Goal: Information Seeking & Learning: Learn about a topic

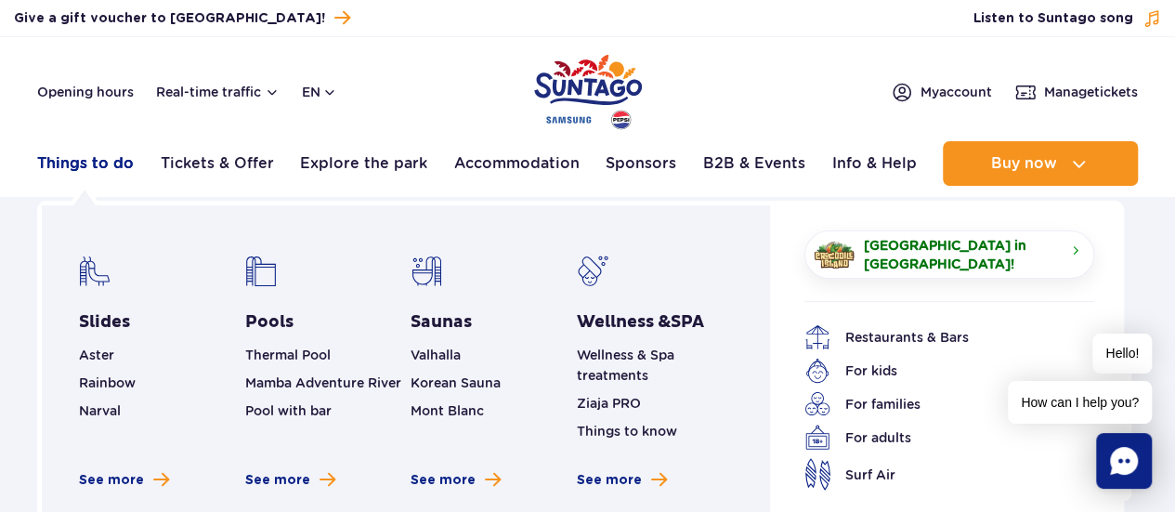
click at [103, 169] on link "Things to do" at bounding box center [85, 163] width 97 height 45
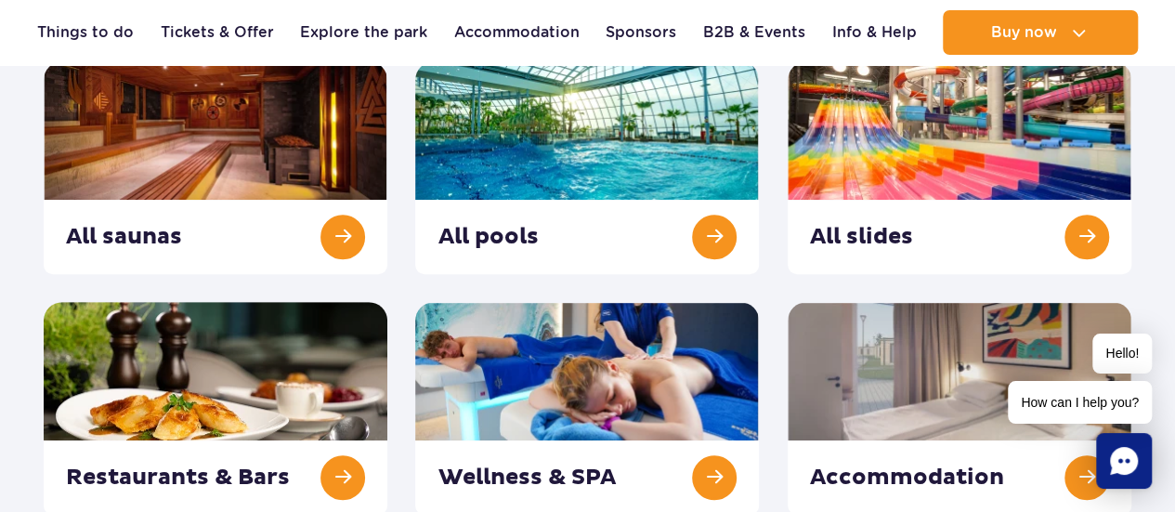
scroll to position [297, 0]
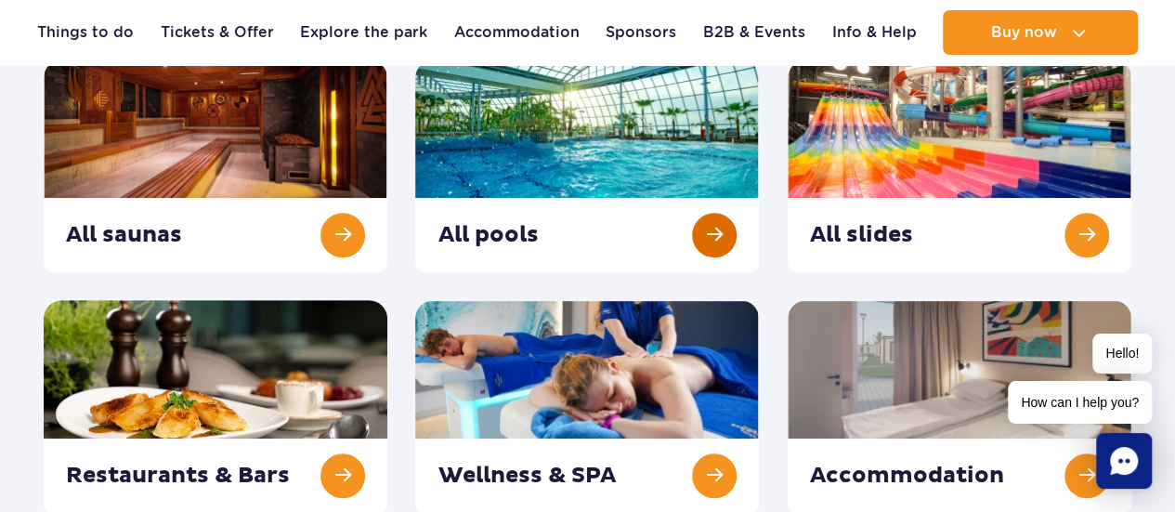
click at [490, 226] on link at bounding box center [587, 165] width 344 height 213
click at [866, 238] on link at bounding box center [960, 165] width 344 height 213
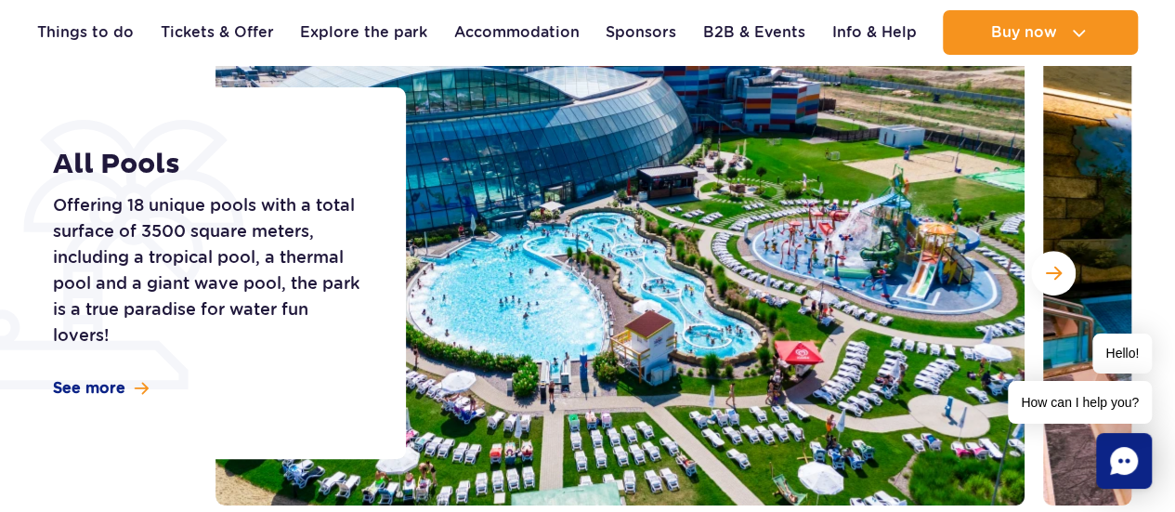
scroll to position [297, 0]
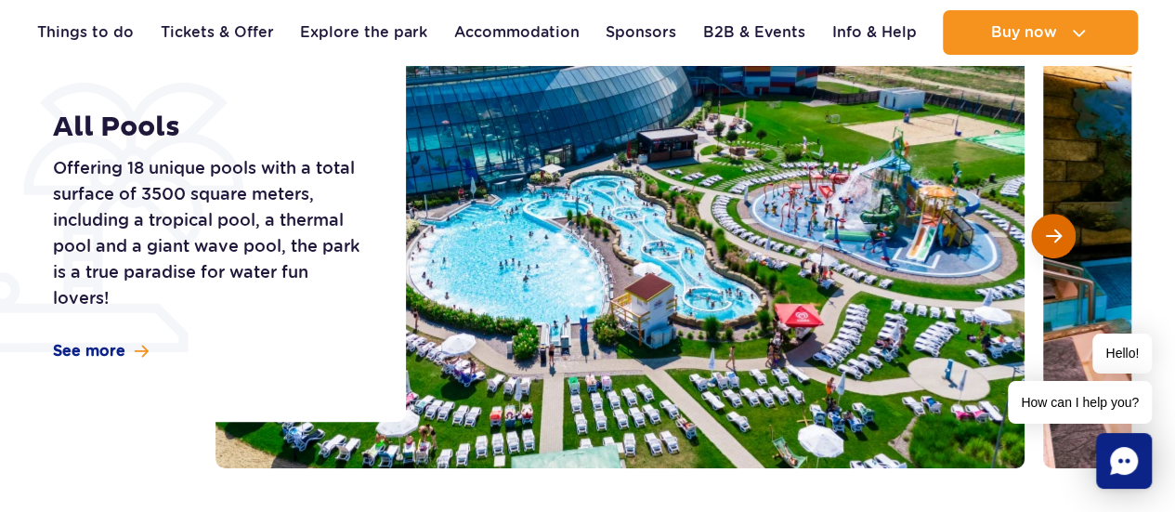
click at [1049, 238] on span "Next slide" at bounding box center [1054, 236] width 16 height 17
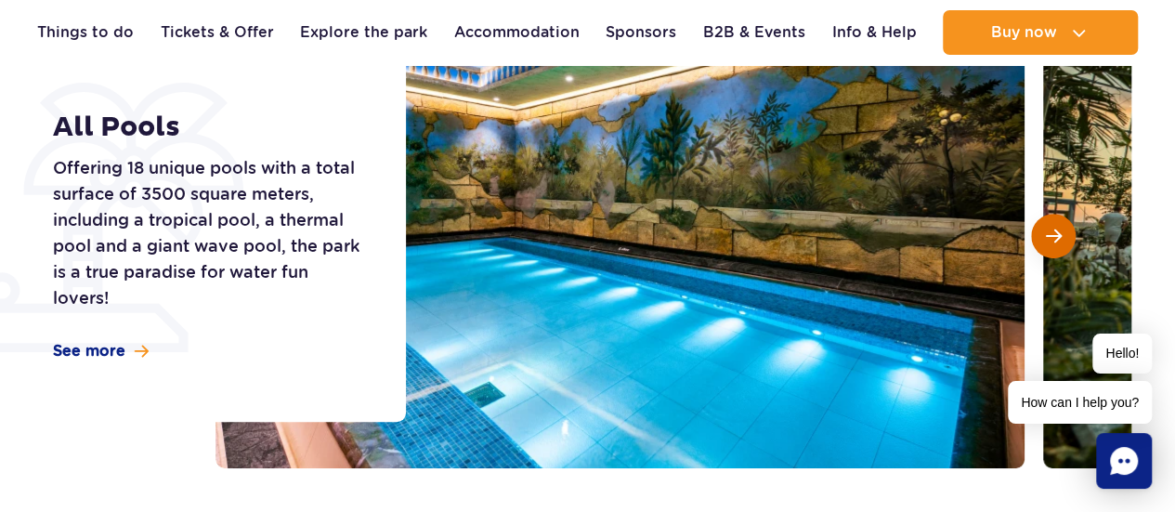
click at [1049, 238] on span "Next slide" at bounding box center [1054, 236] width 16 height 17
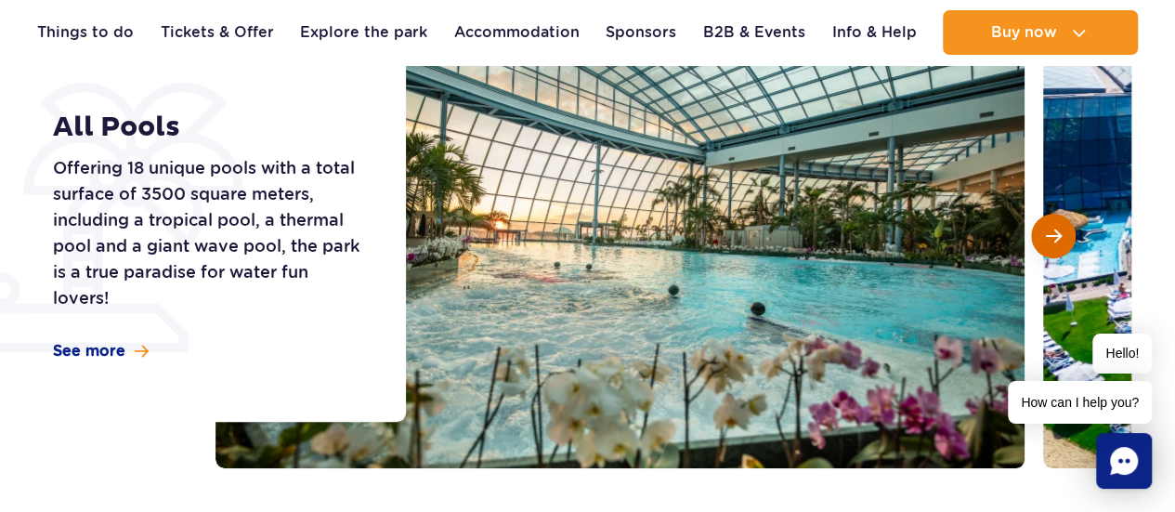
click at [1049, 238] on span "Next slide" at bounding box center [1054, 236] width 16 height 17
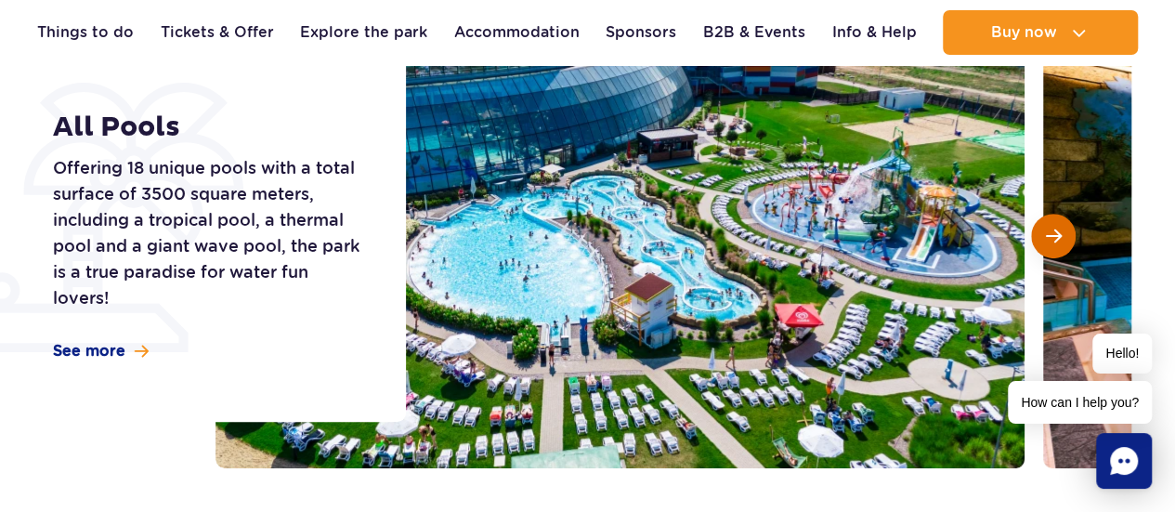
click at [1049, 238] on span "Next slide" at bounding box center [1054, 236] width 16 height 17
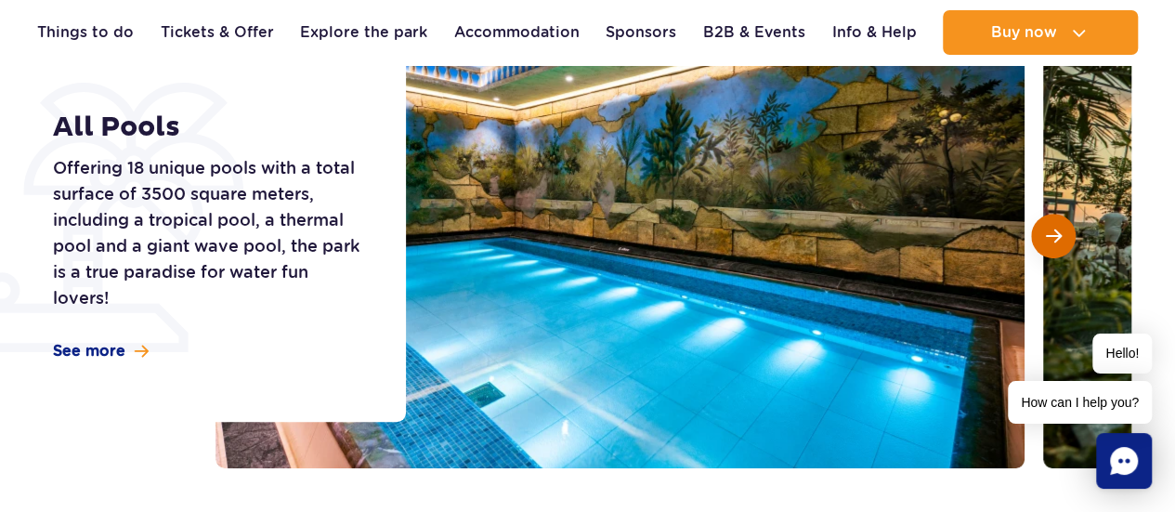
click at [1049, 238] on span "Next slide" at bounding box center [1054, 236] width 16 height 17
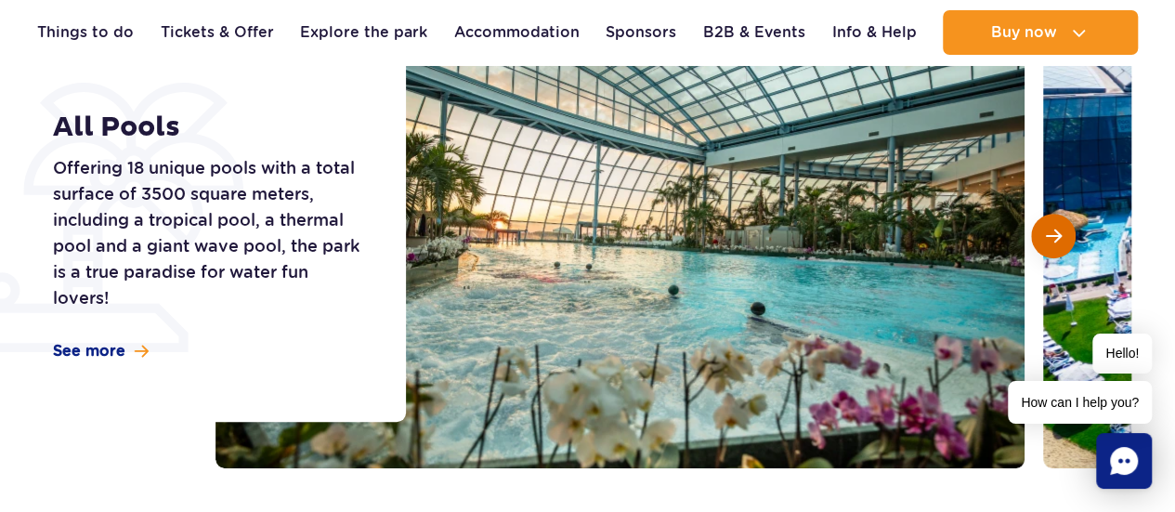
click at [1049, 238] on span "Next slide" at bounding box center [1054, 236] width 16 height 17
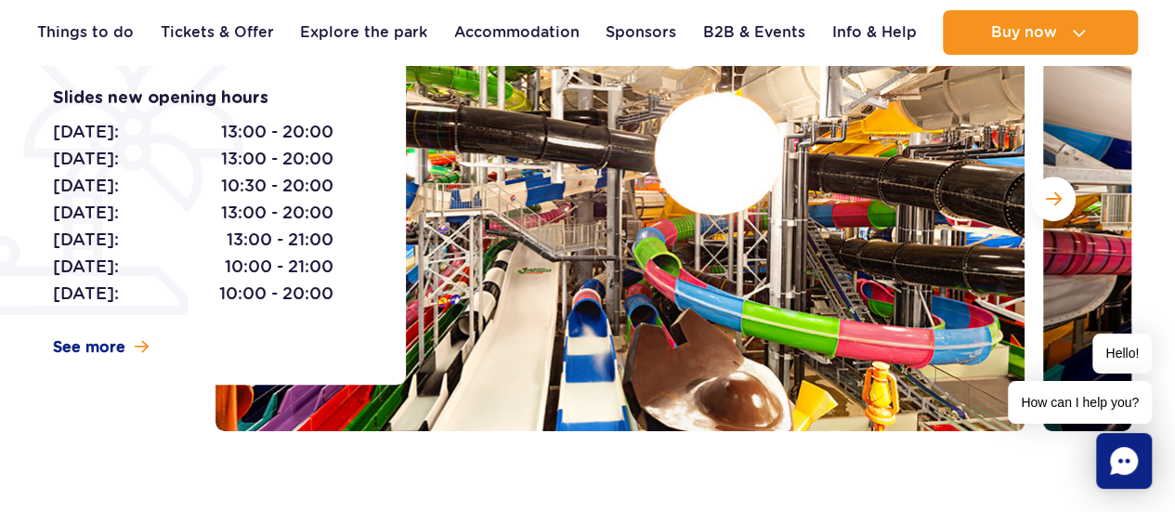
scroll to position [297, 0]
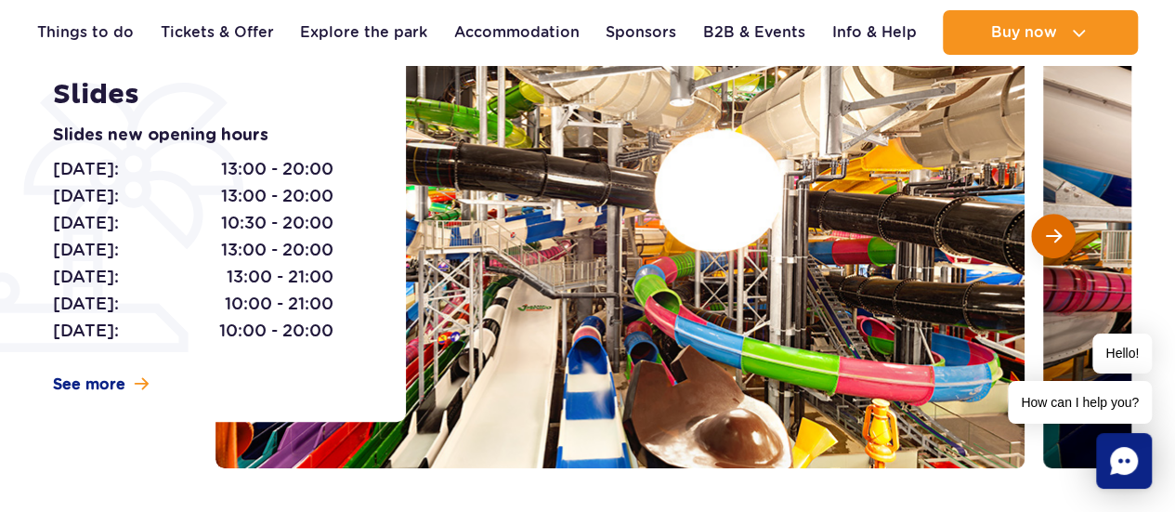
click at [1058, 241] on span "Next slide" at bounding box center [1054, 236] width 16 height 17
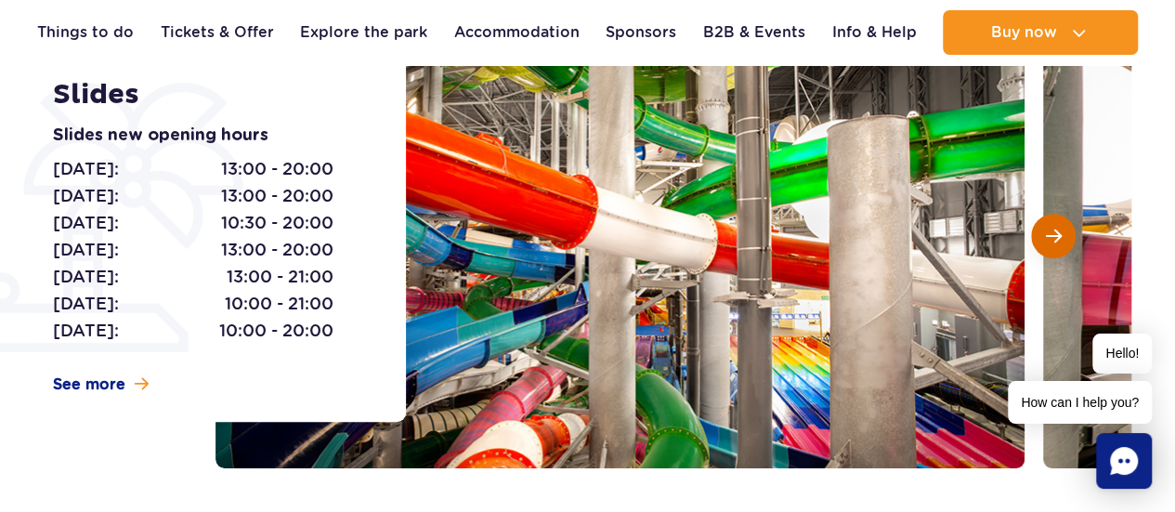
click at [1058, 241] on span "Next slide" at bounding box center [1054, 236] width 16 height 17
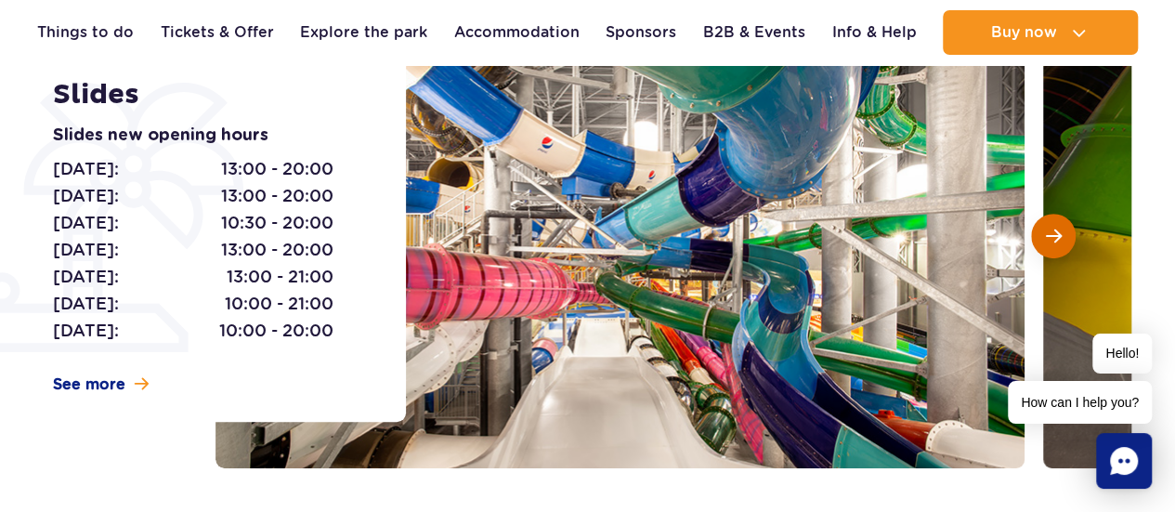
click at [1058, 241] on span "Next slide" at bounding box center [1054, 236] width 16 height 17
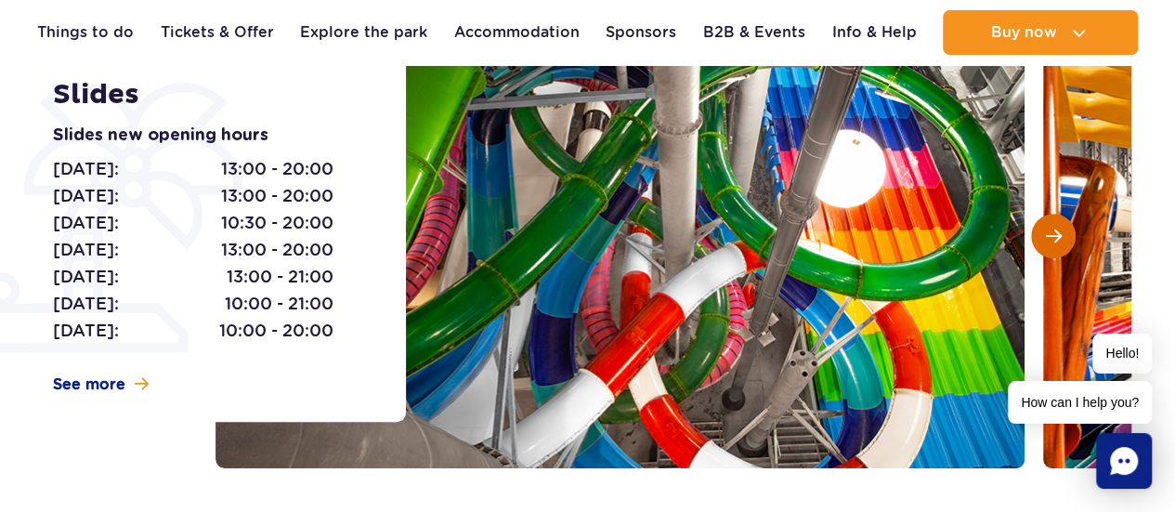
click at [1058, 241] on span "Next slide" at bounding box center [1054, 236] width 16 height 17
